Goal: Information Seeking & Learning: Learn about a topic

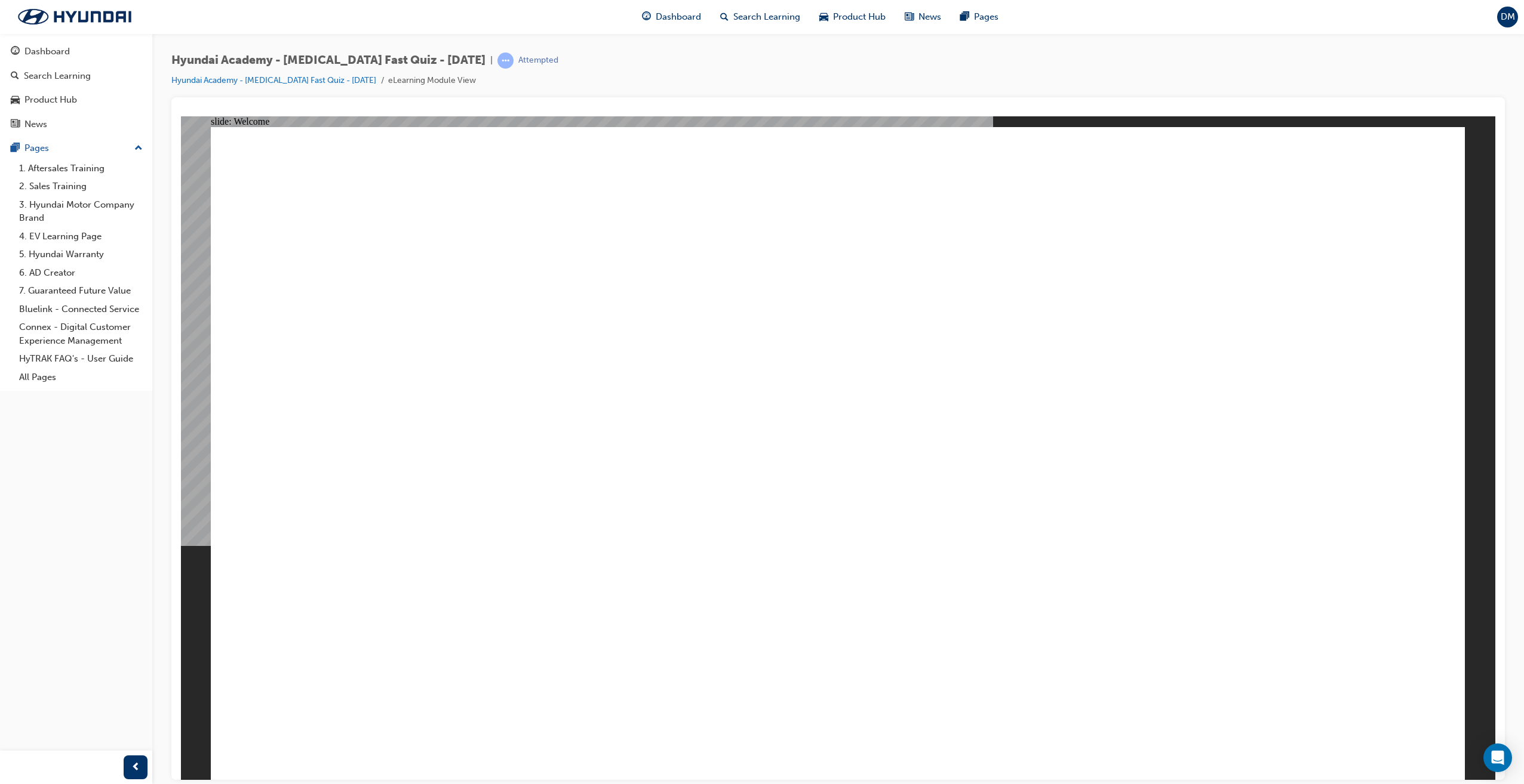
drag, startPoint x: 1057, startPoint y: 758, endPoint x: 1063, endPoint y: 736, distance: 22.8
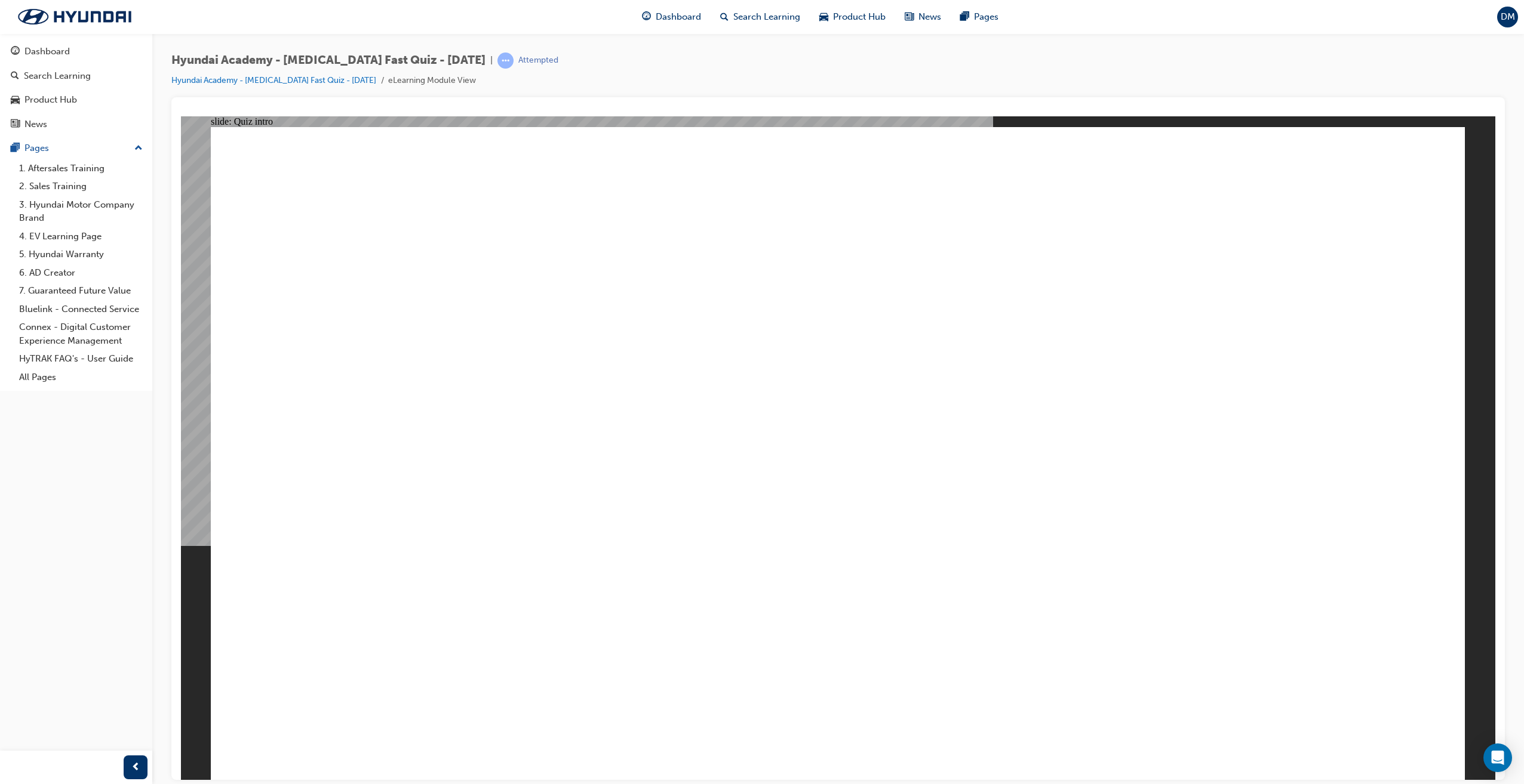
drag, startPoint x: 1117, startPoint y: 395, endPoint x: 1136, endPoint y: 384, distance: 22.0
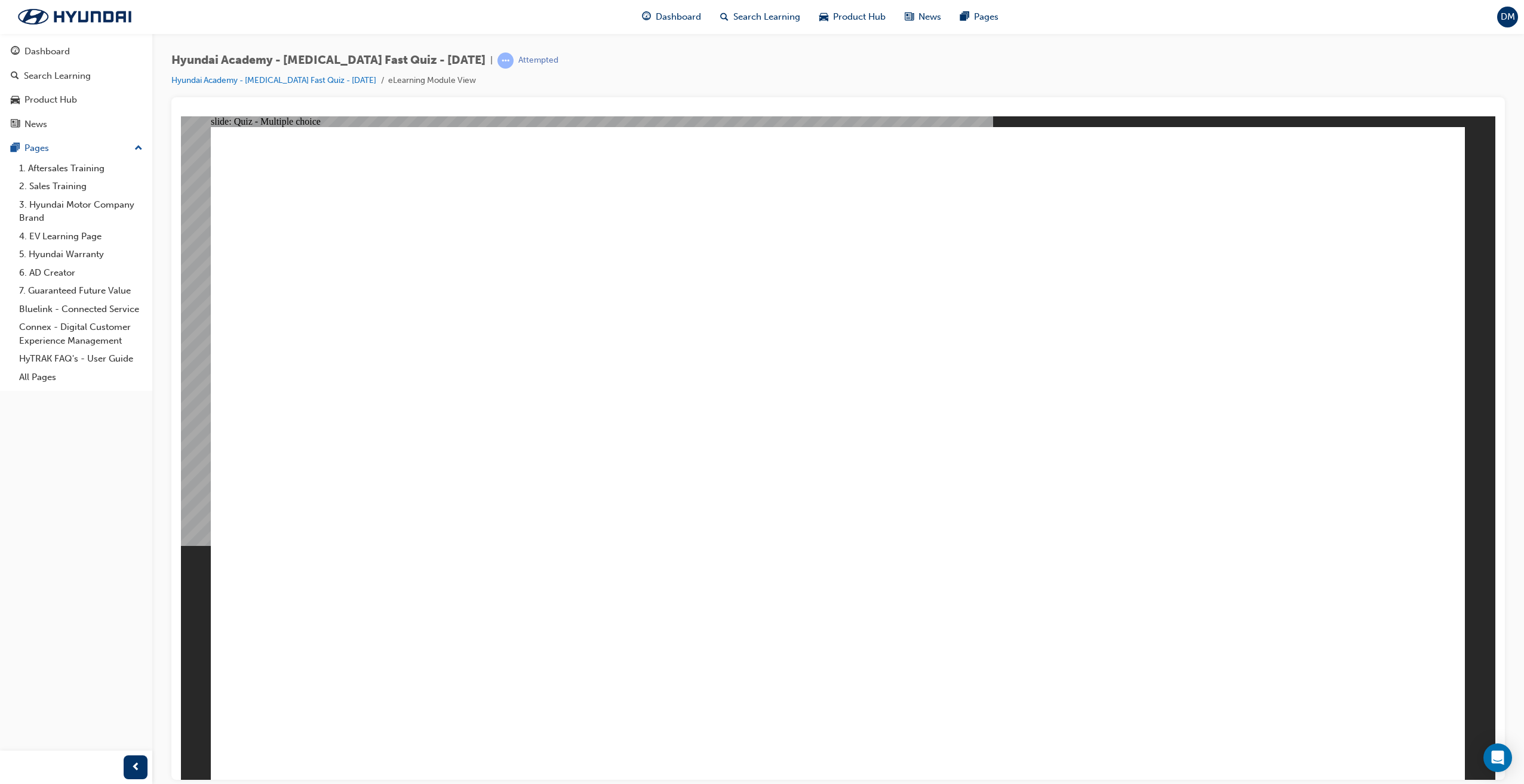
radio input "true"
